Goal: Information Seeking & Learning: Learn about a topic

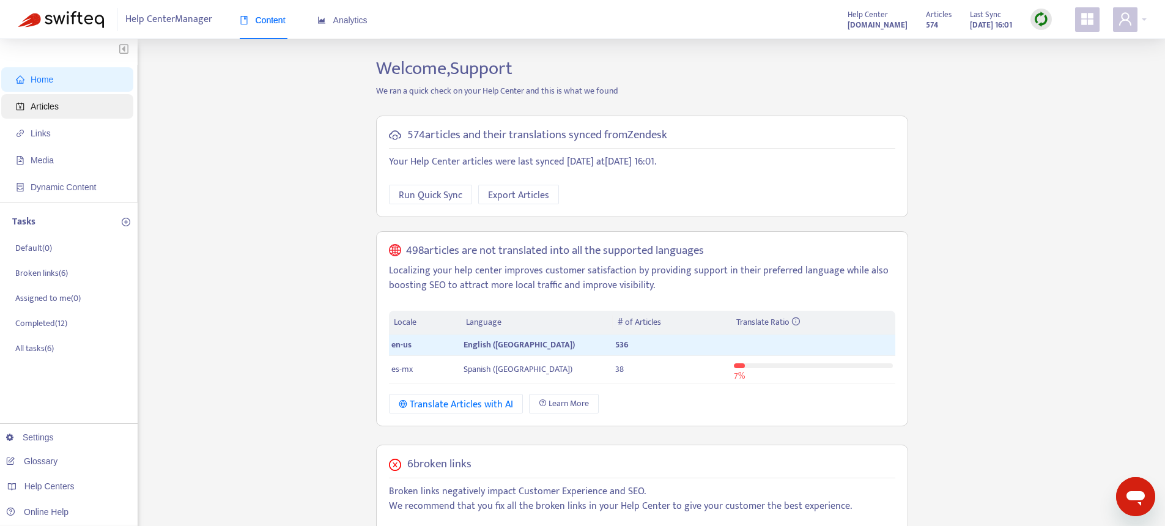
click at [75, 108] on span "Articles" at bounding box center [70, 106] width 108 height 24
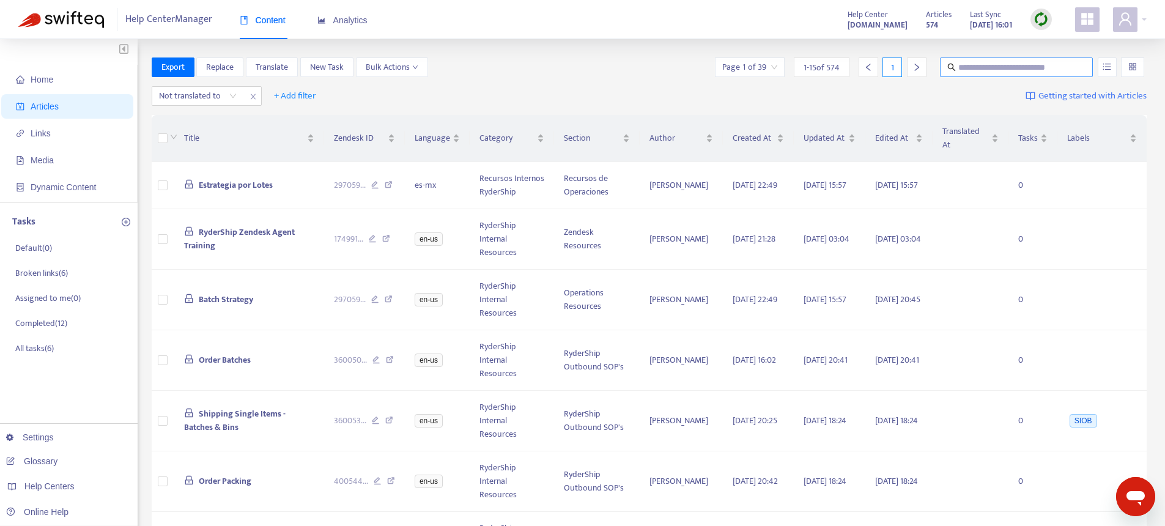
click at [1009, 70] on input "text" at bounding box center [1016, 67] width 117 height 13
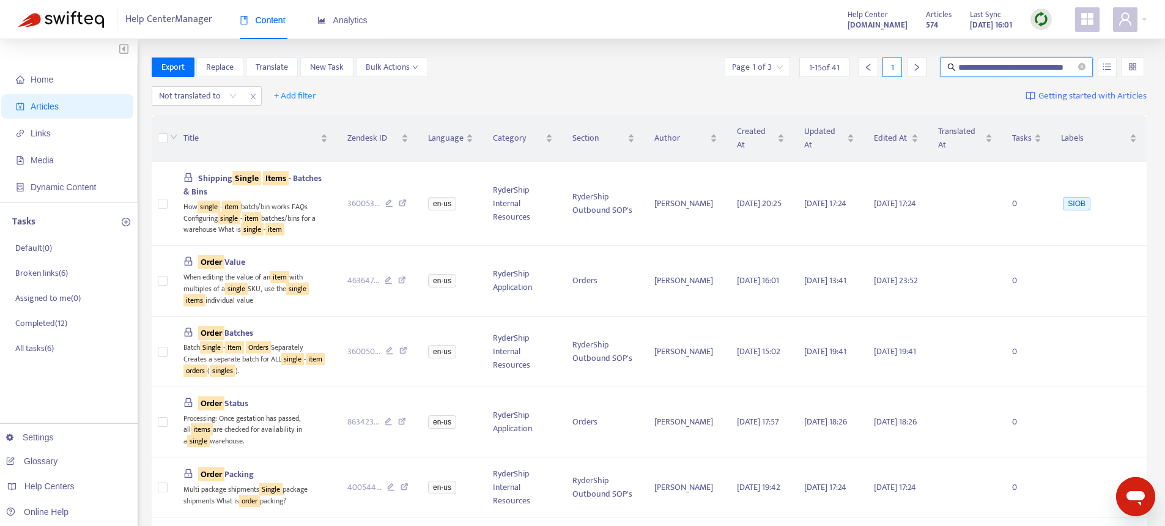
scroll to position [0, 23]
type input "**********"
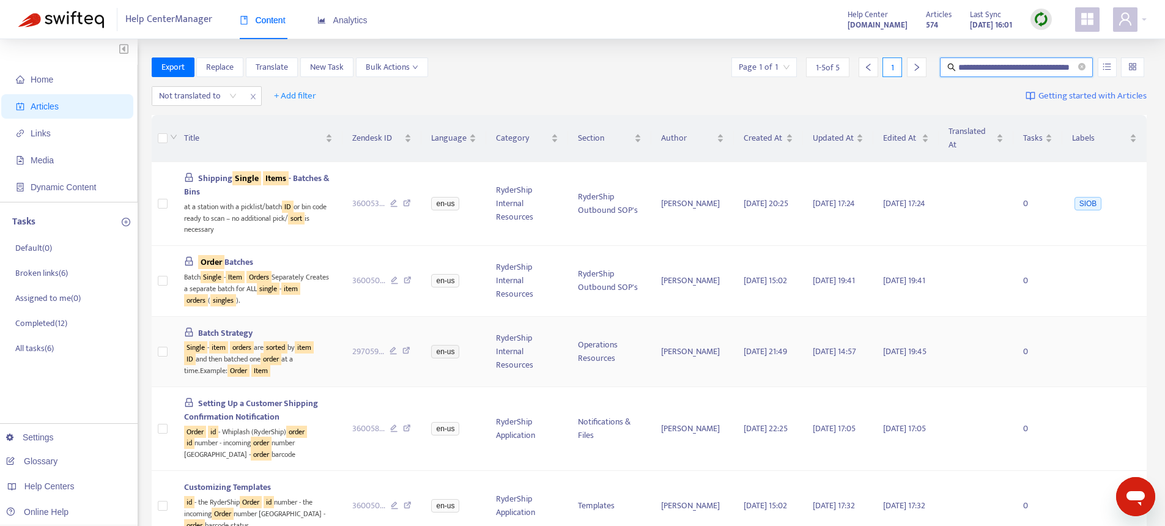
click at [273, 341] on div "Single - item orders are sorted by item ID and then batched one order at a time…" at bounding box center [258, 358] width 149 height 37
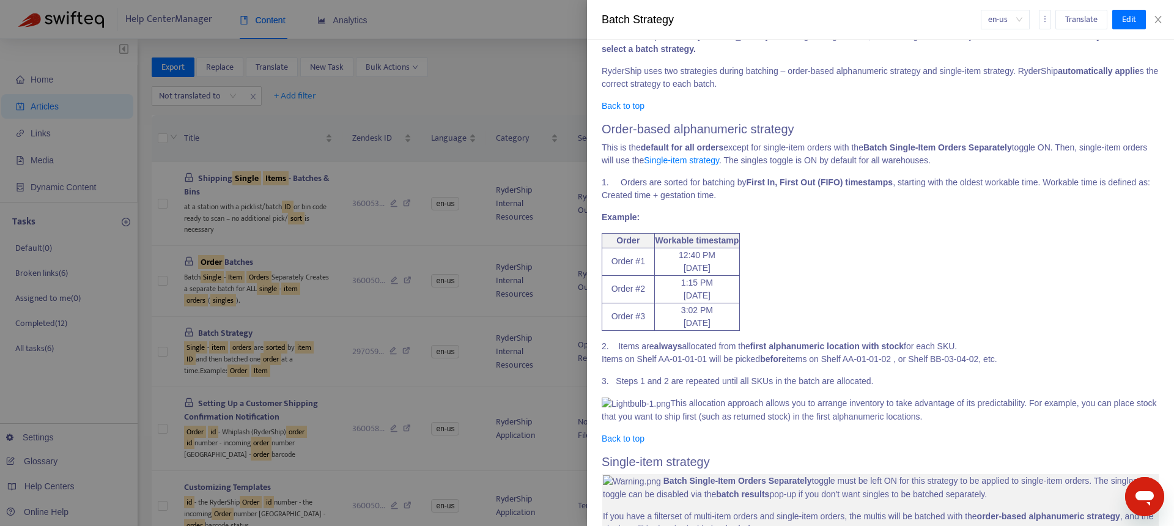
scroll to position [0, 0]
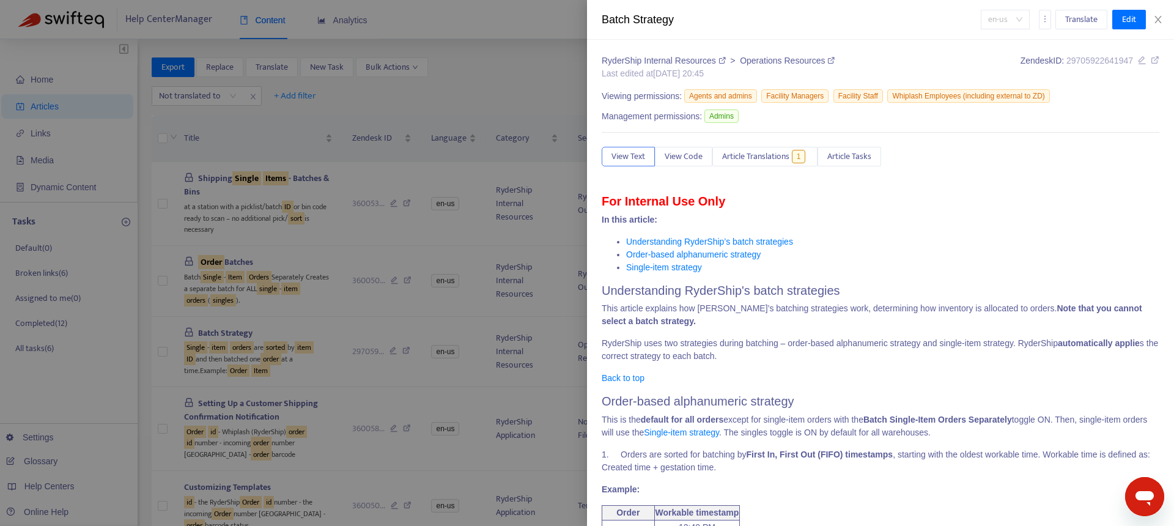
click at [1002, 23] on span "en-us" at bounding box center [1005, 19] width 34 height 18
click at [977, 38] on div "es-mx" at bounding box center [913, 43] width 213 height 13
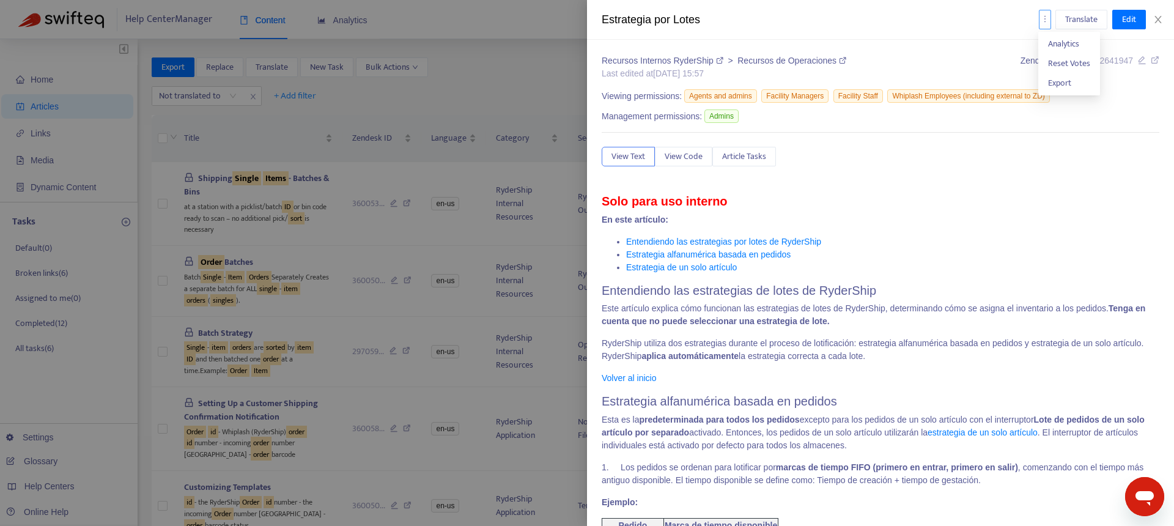
click at [1042, 17] on icon "more" at bounding box center [1045, 19] width 9 height 9
click at [999, 34] on div "Estrategia por Lotes Translate Edit" at bounding box center [880, 20] width 587 height 40
click at [335, 101] on div at bounding box center [587, 263] width 1174 height 526
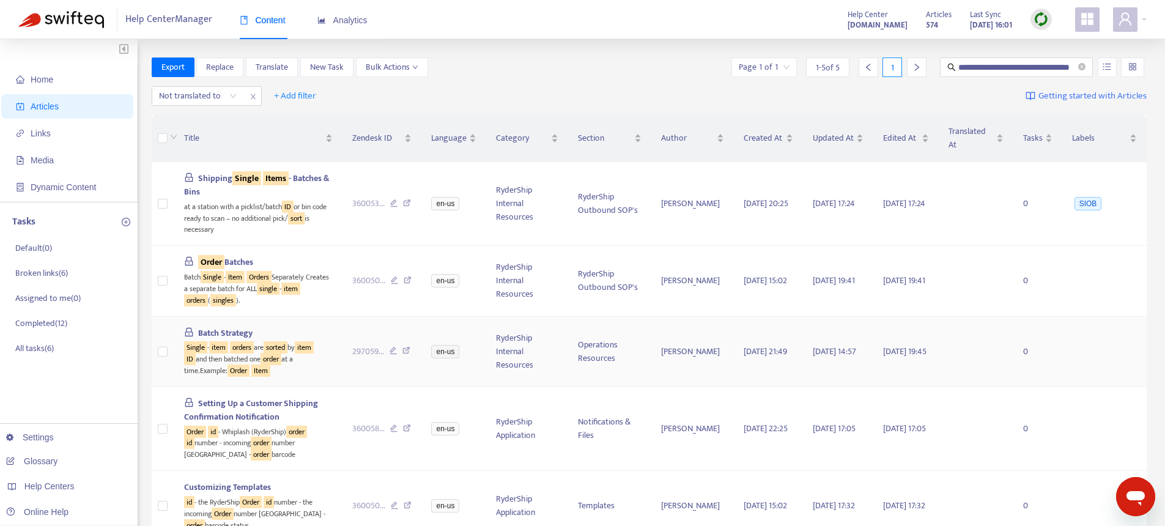
click at [211, 372] on div "Single - item orders are sorted by item ID and then batched one order at a time…" at bounding box center [258, 358] width 149 height 37
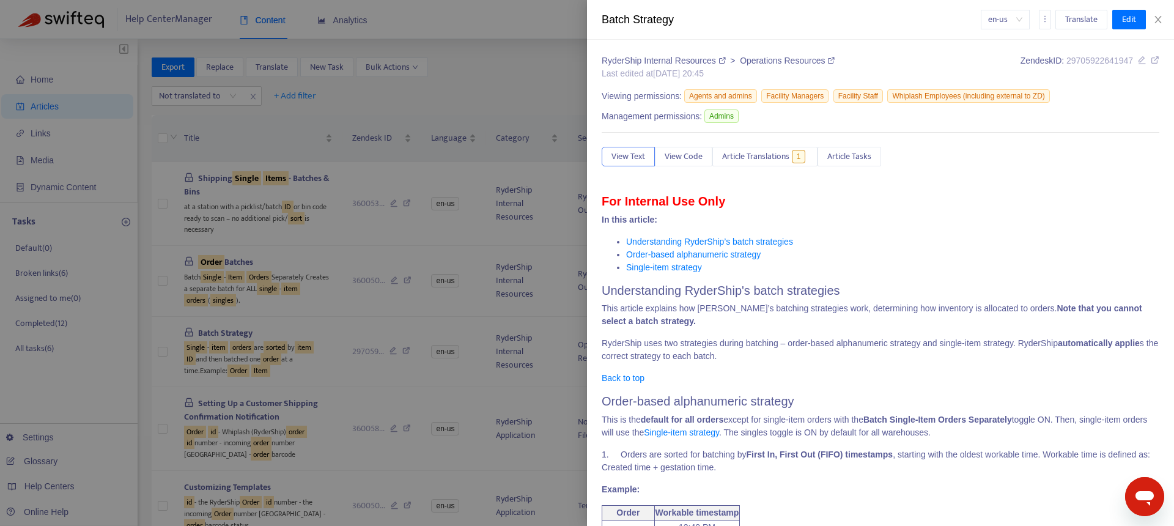
click at [325, 439] on div at bounding box center [587, 263] width 1174 height 526
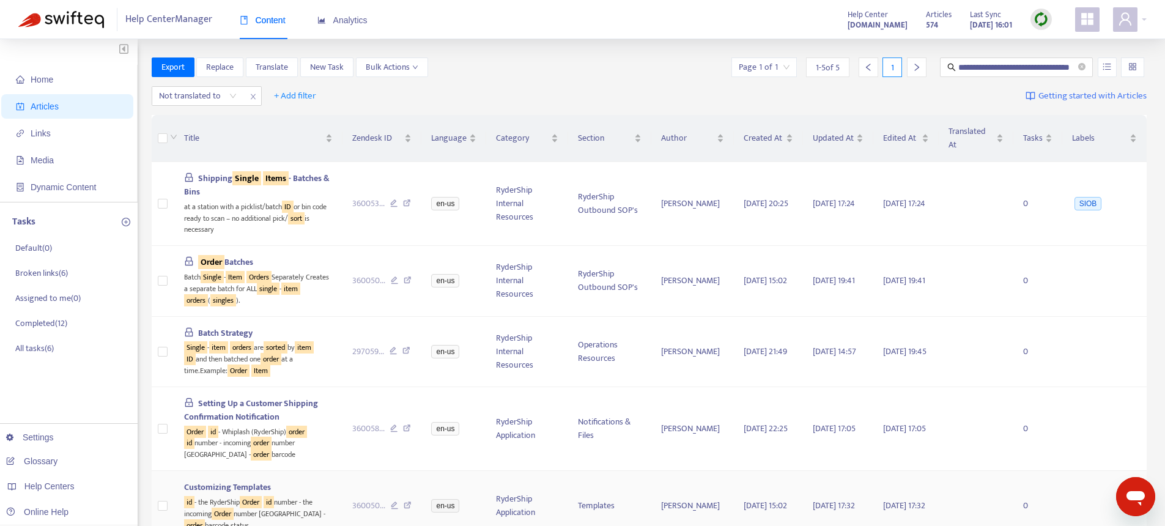
click at [272, 509] on div "id - the RyderShip Order id number - the incoming Order number barcode - order …" at bounding box center [258, 512] width 149 height 37
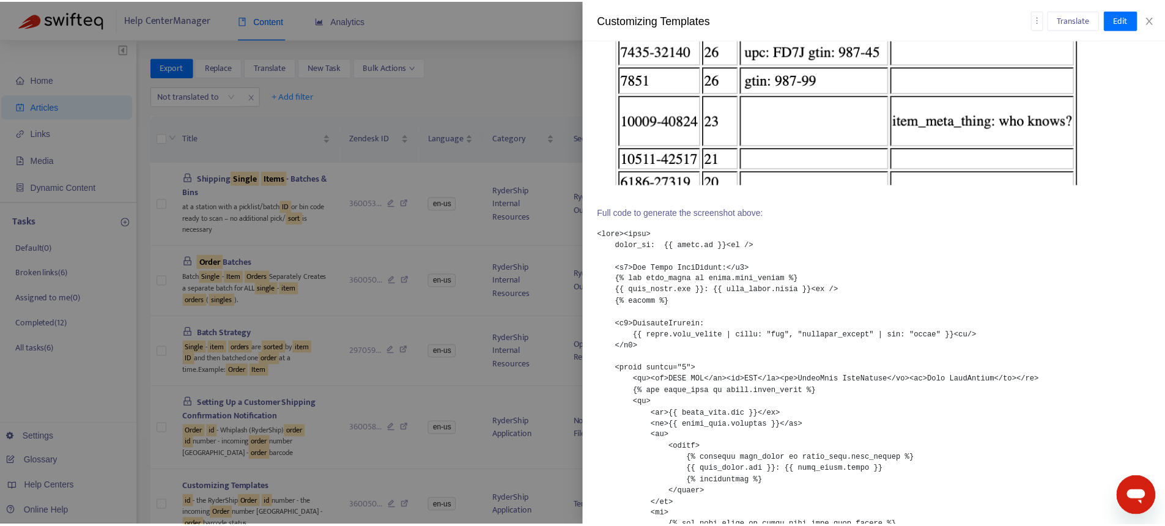
scroll to position [3755, 0]
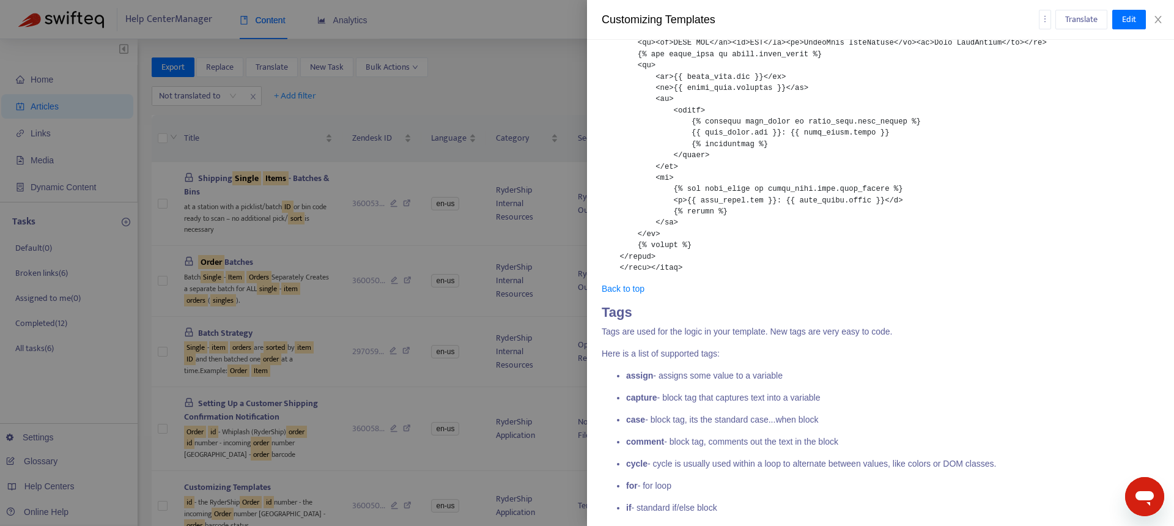
click at [526, 75] on div at bounding box center [587, 263] width 1174 height 526
